Goal: Obtain resource: Obtain resource

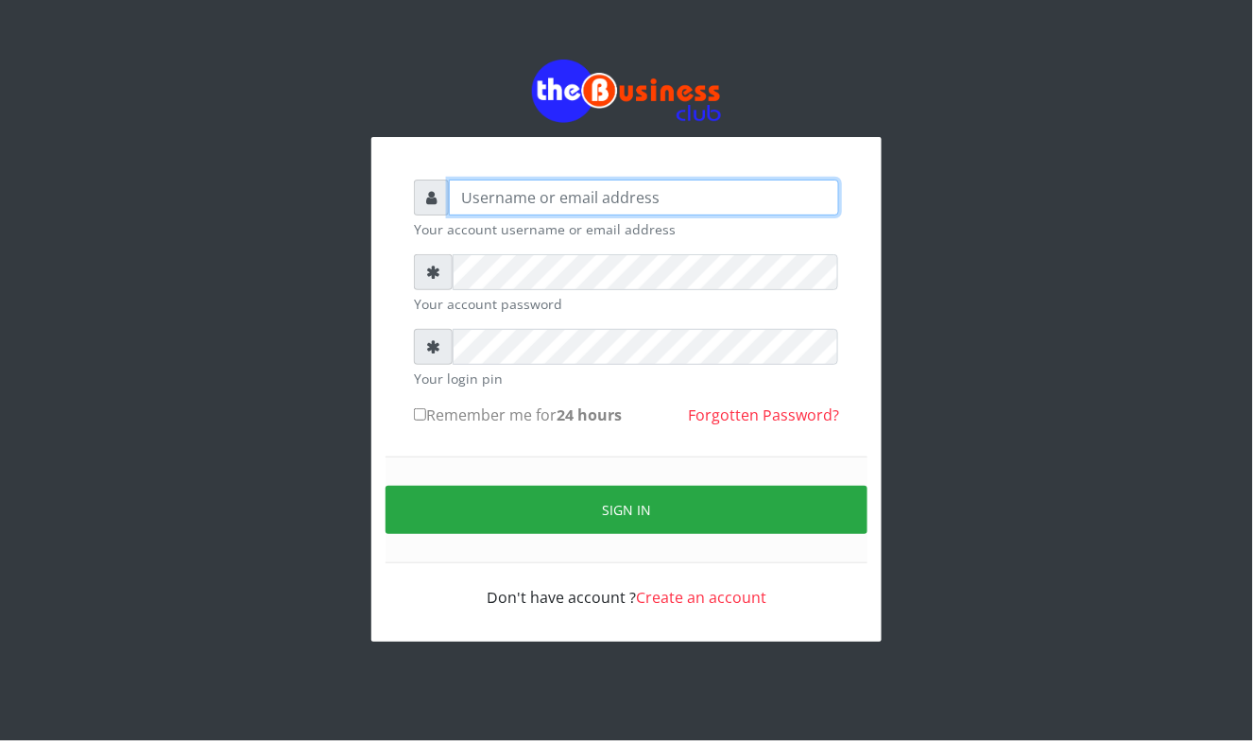
type input "Mavincio"
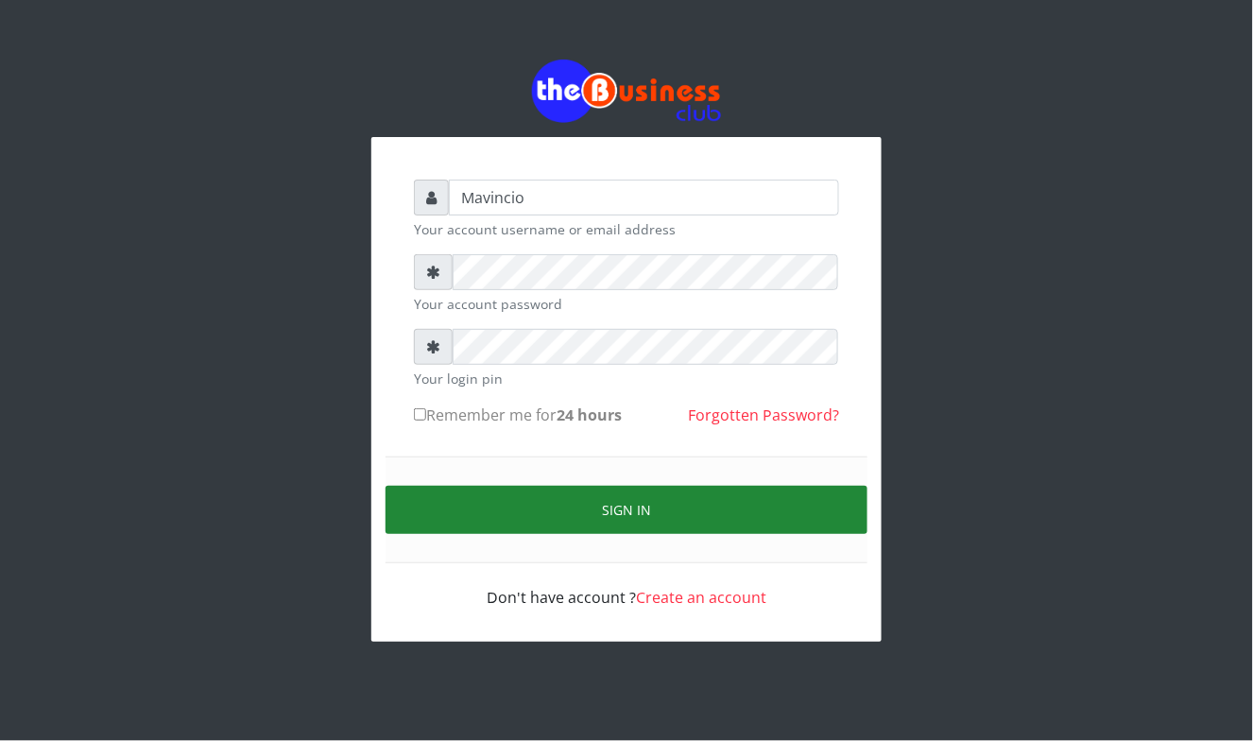
click at [628, 499] on button "Sign in" at bounding box center [627, 510] width 482 height 48
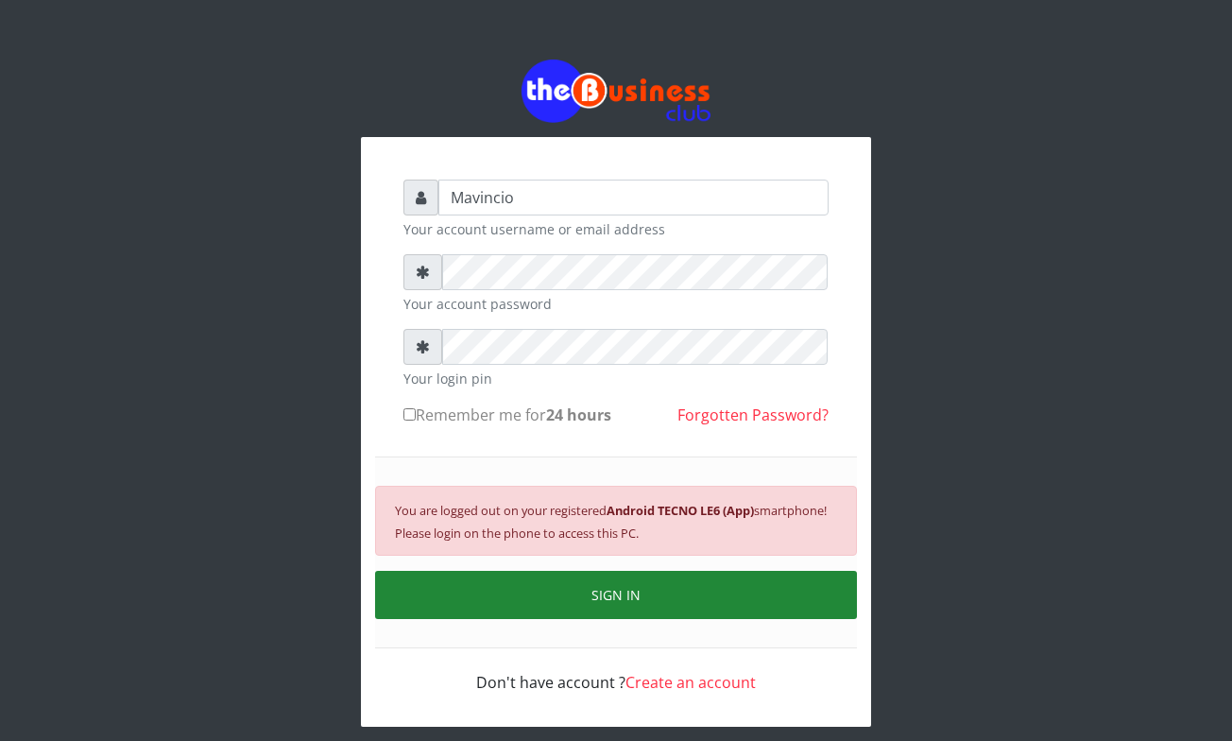
click at [636, 599] on button "SIGN IN" at bounding box center [616, 595] width 482 height 48
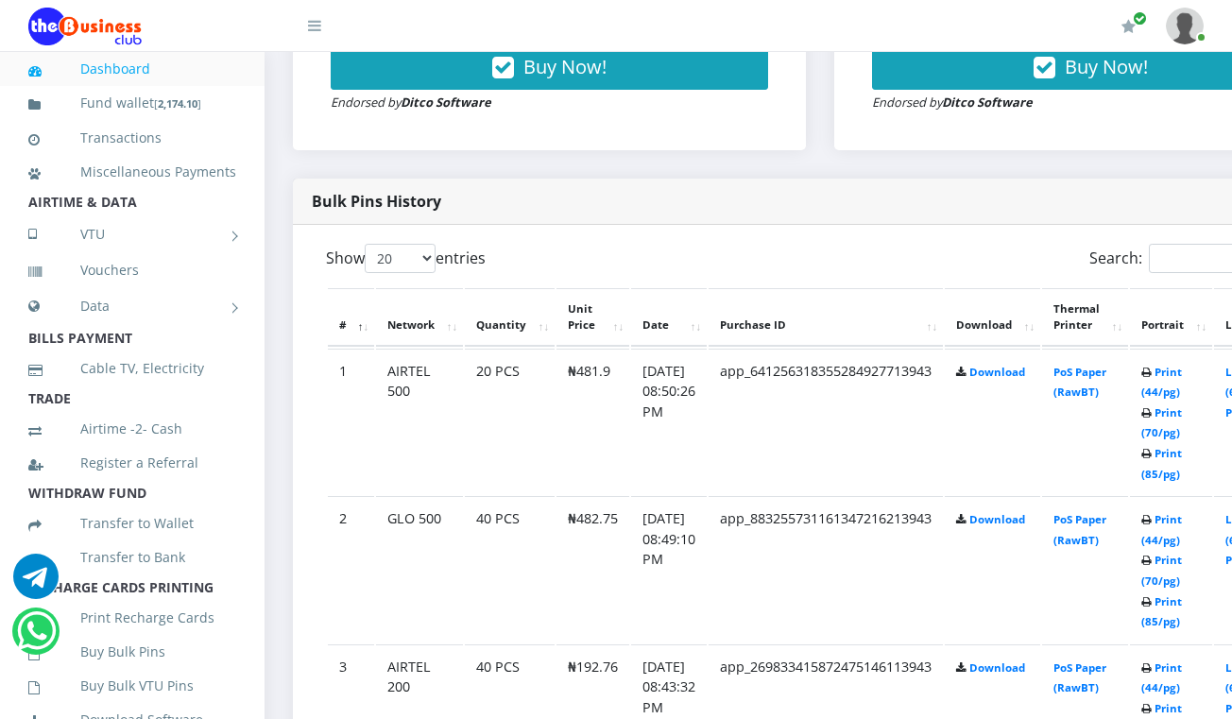
scroll to position [856, 0]
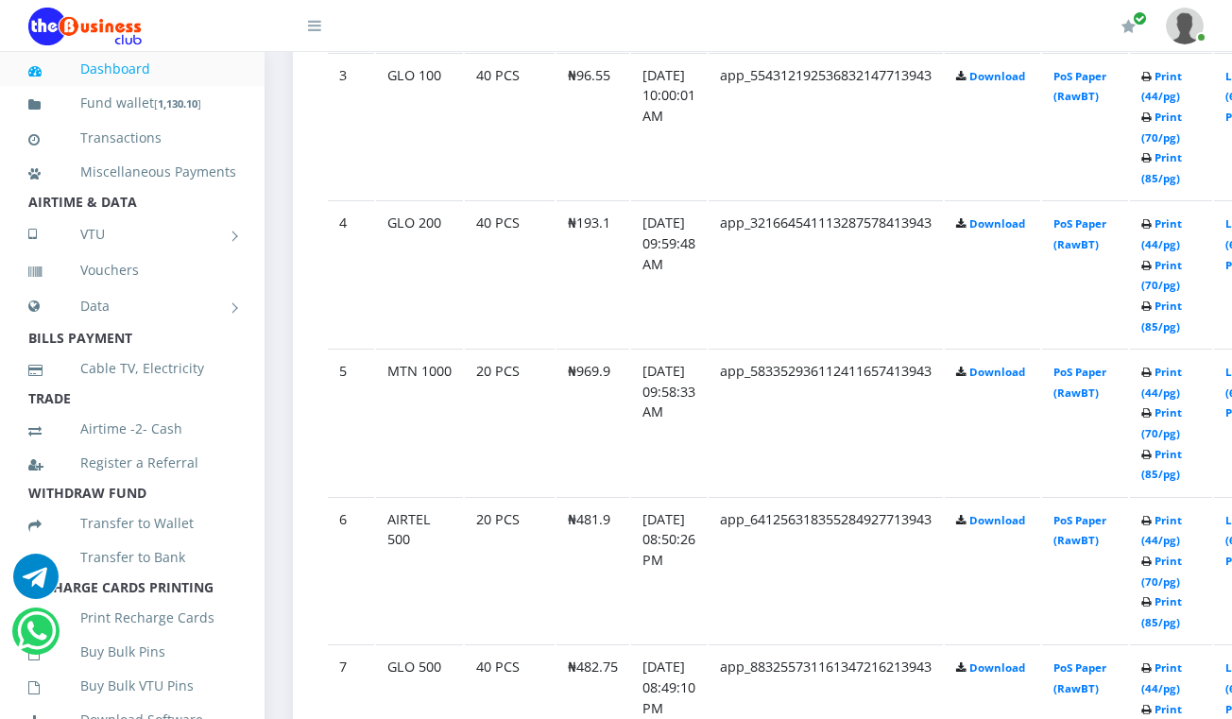
scroll to position [1456, 0]
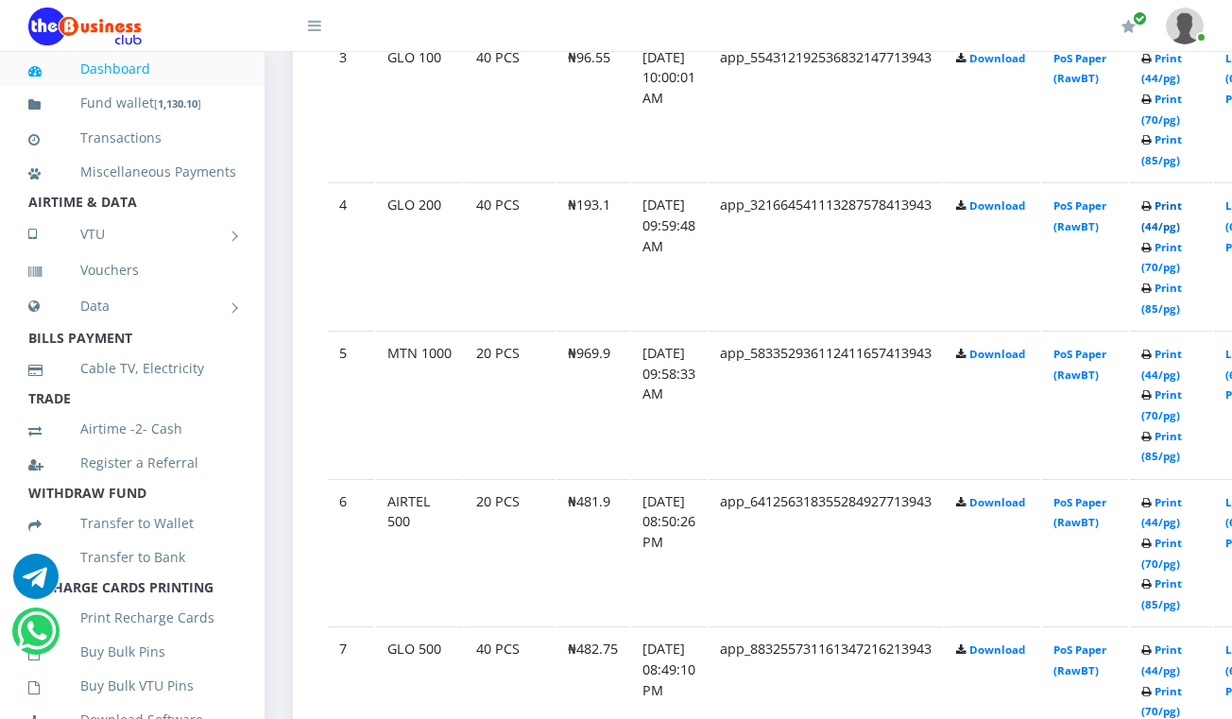
click at [1182, 208] on link "Print (44/pg)" at bounding box center [1162, 215] width 41 height 35
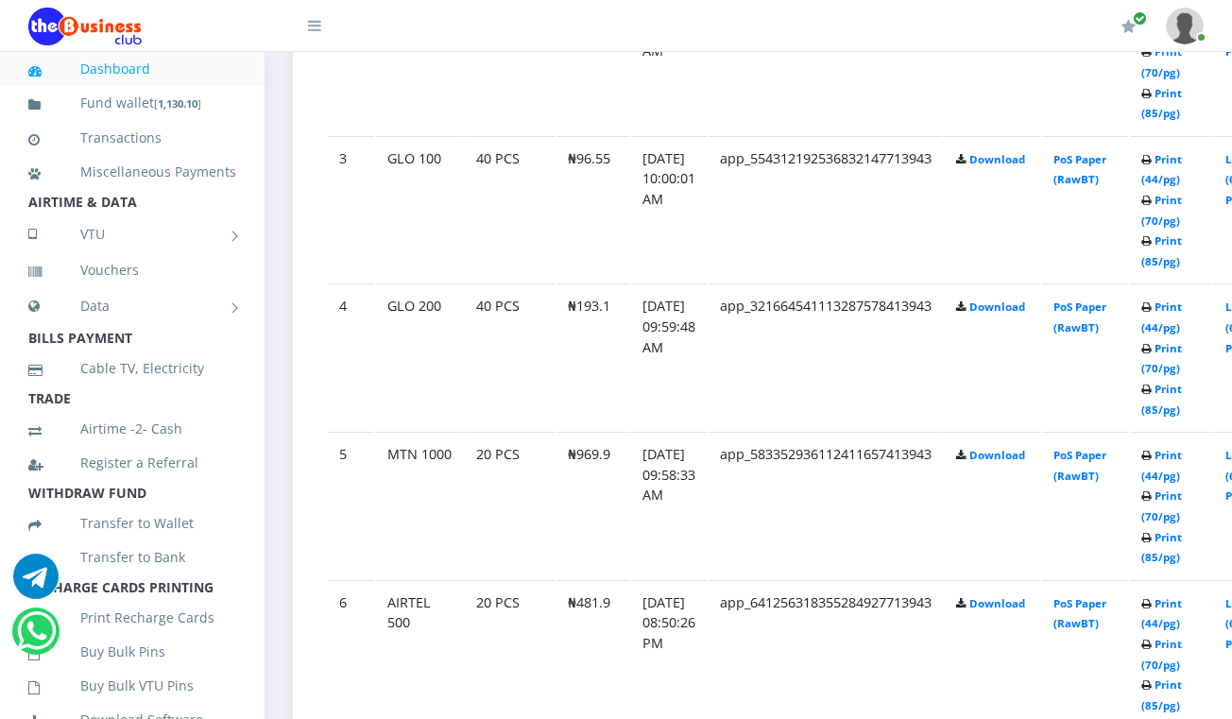
scroll to position [1238, 0]
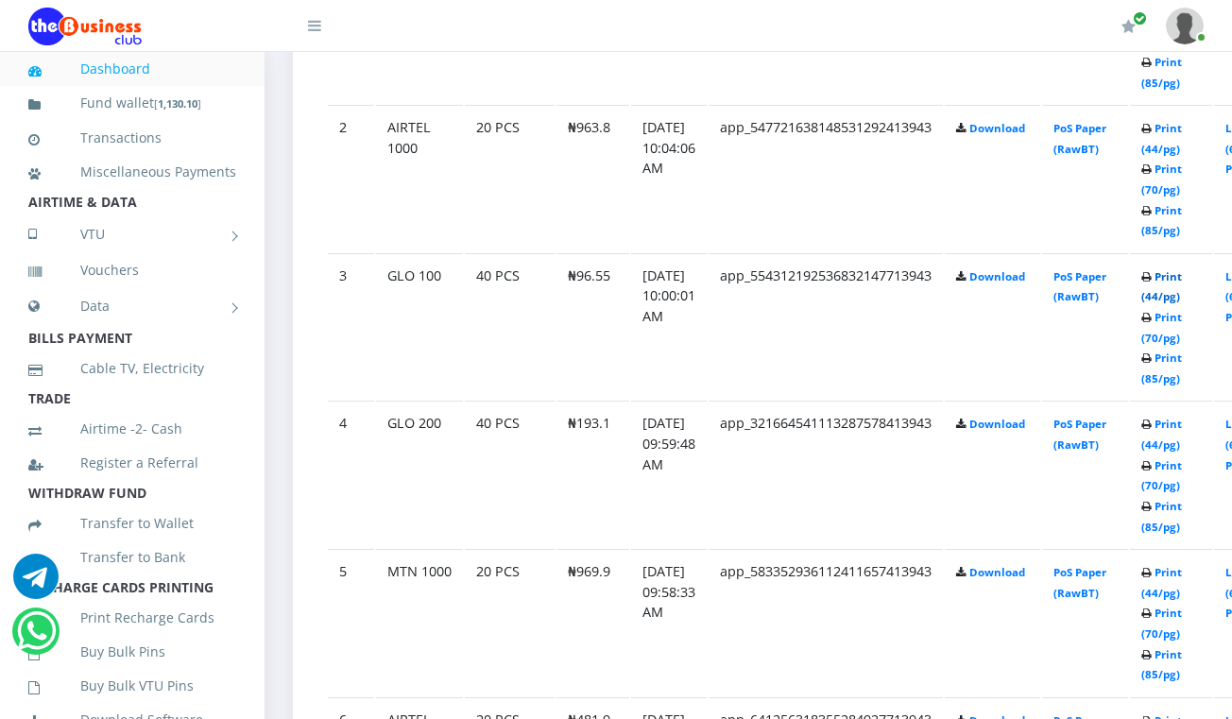
click at [1182, 278] on link "Print (44/pg)" at bounding box center [1162, 286] width 41 height 35
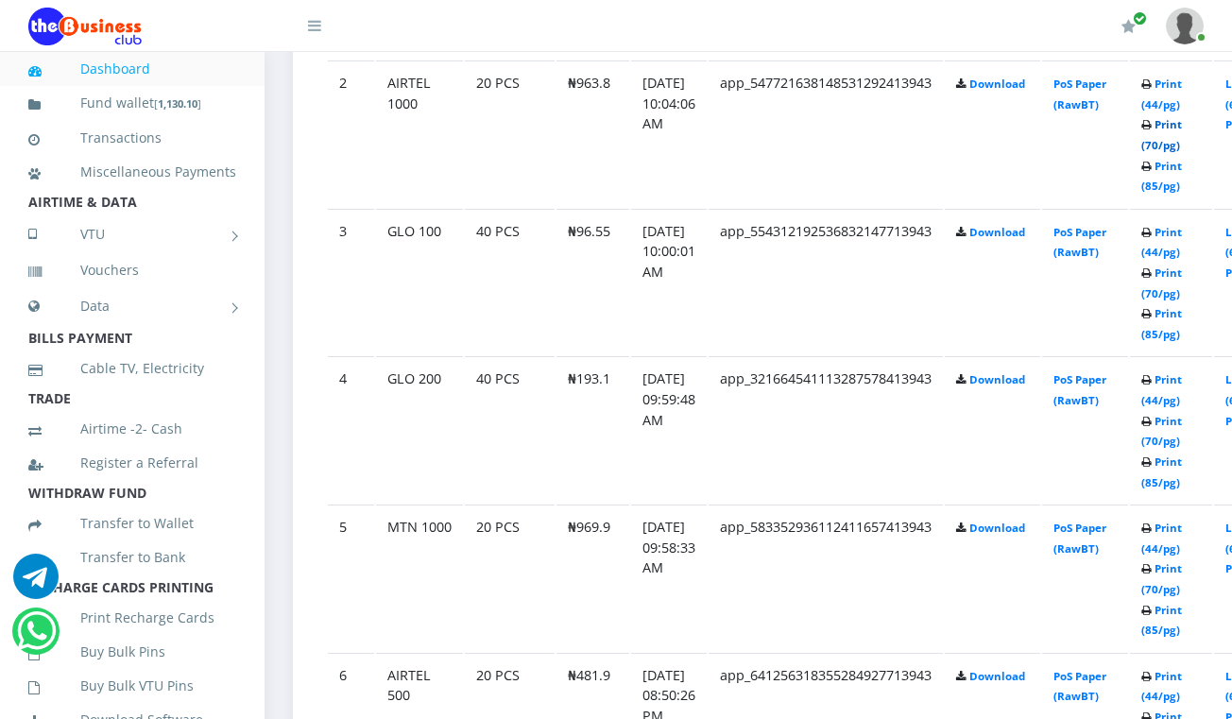
scroll to position [1238, 0]
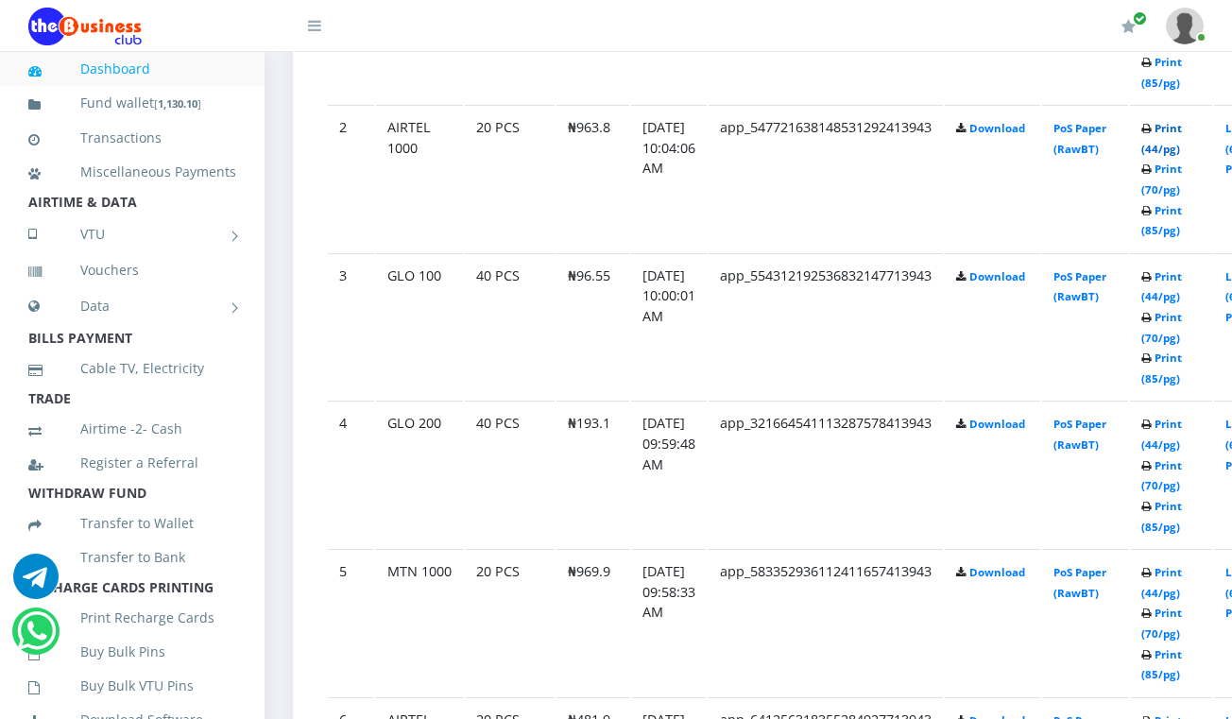
click at [1182, 129] on link "Print (44/pg)" at bounding box center [1162, 138] width 41 height 35
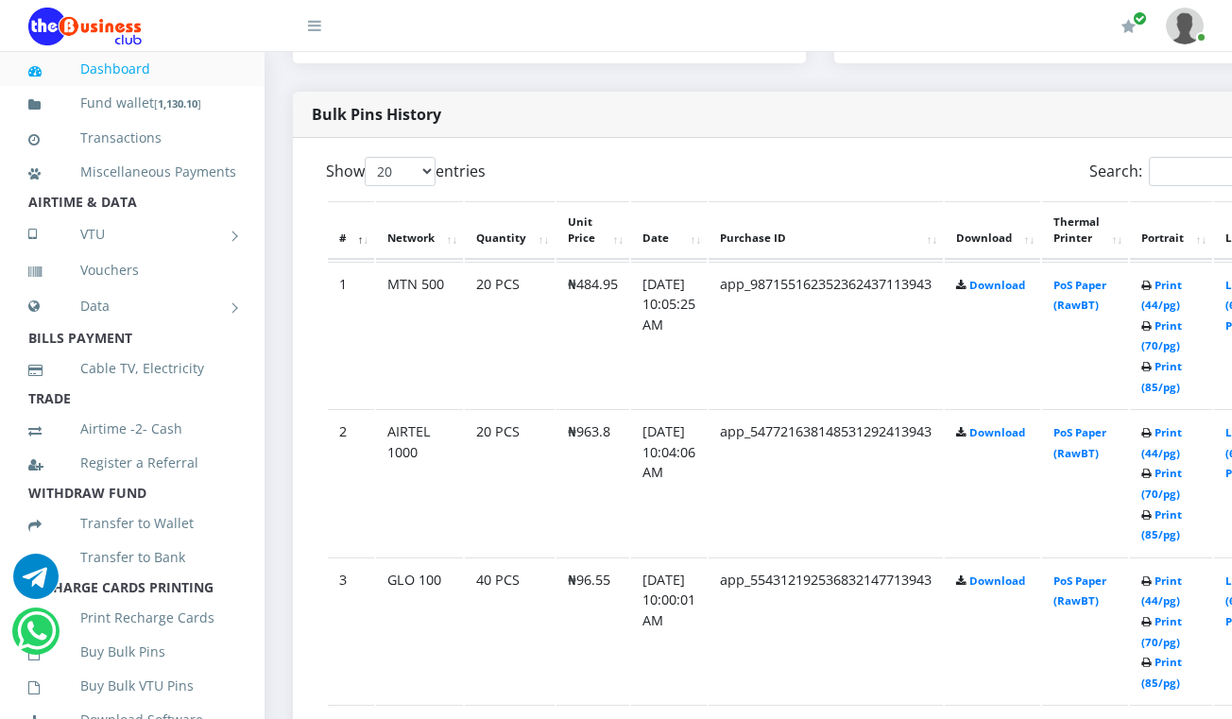
scroll to position [886, 0]
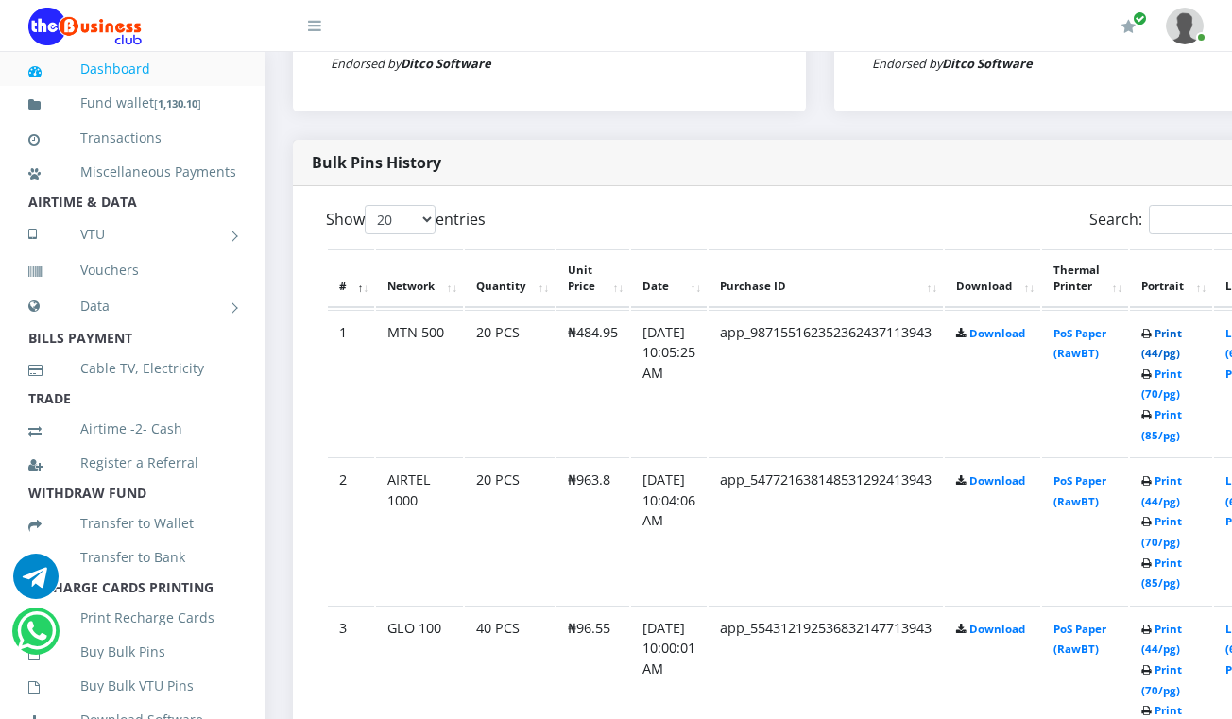
click at [1181, 335] on link "Print (44/pg)" at bounding box center [1162, 343] width 41 height 35
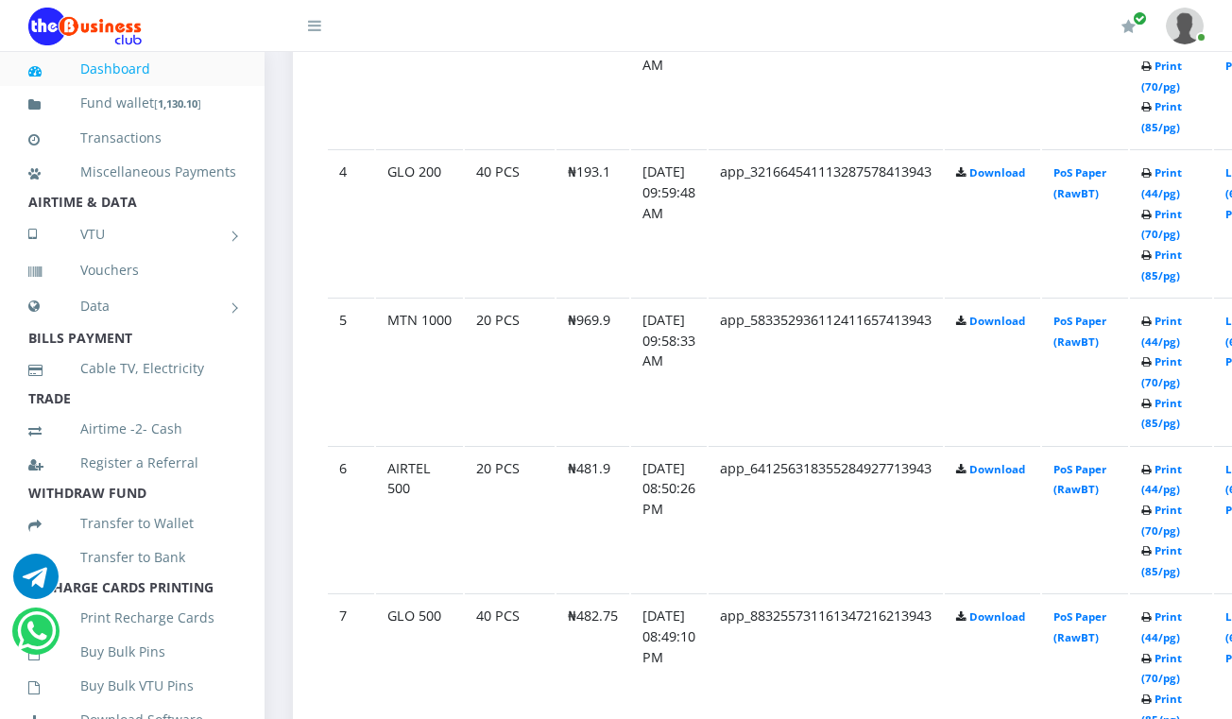
scroll to position [1556, 0]
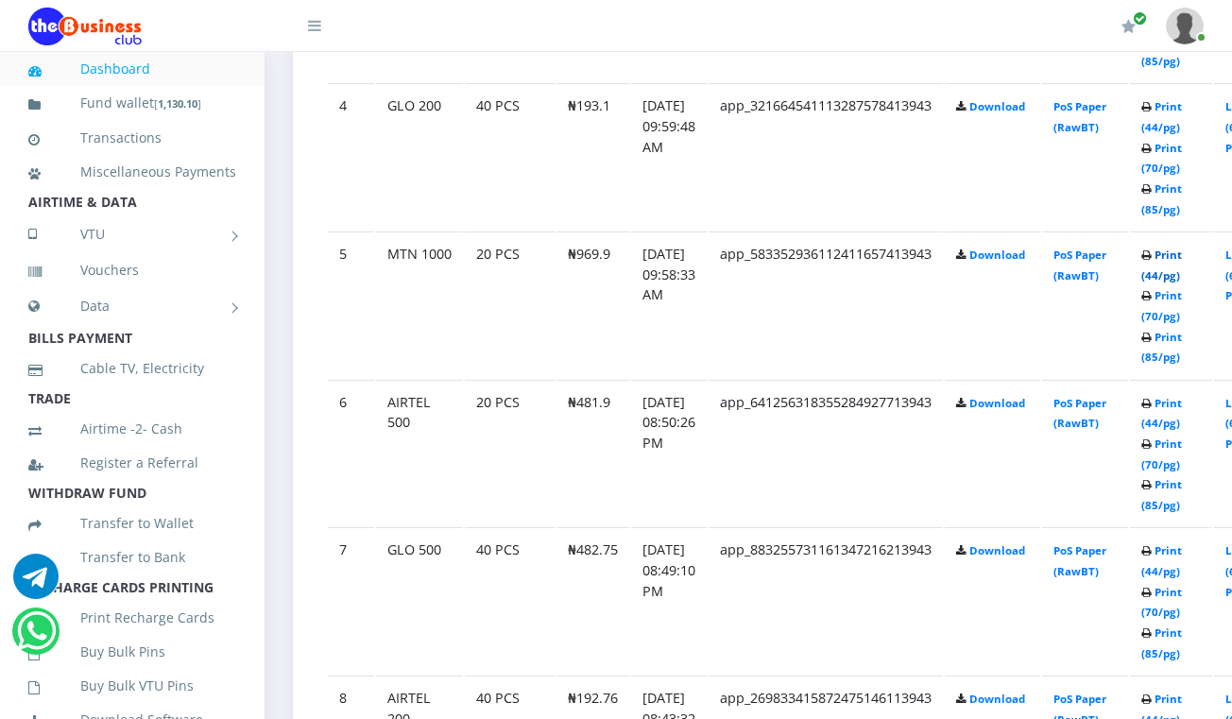
click at [1182, 254] on link "Print (44/pg)" at bounding box center [1162, 265] width 41 height 35
